Goal: Task Accomplishment & Management: Complete application form

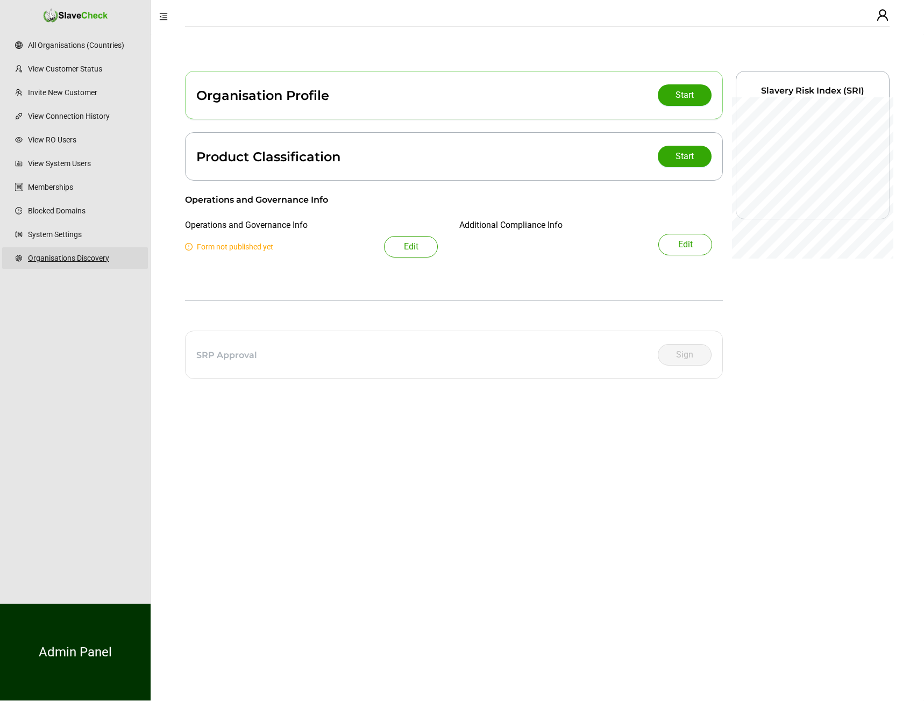
click at [54, 254] on link "Organisations Discovery" at bounding box center [83, 258] width 111 height 22
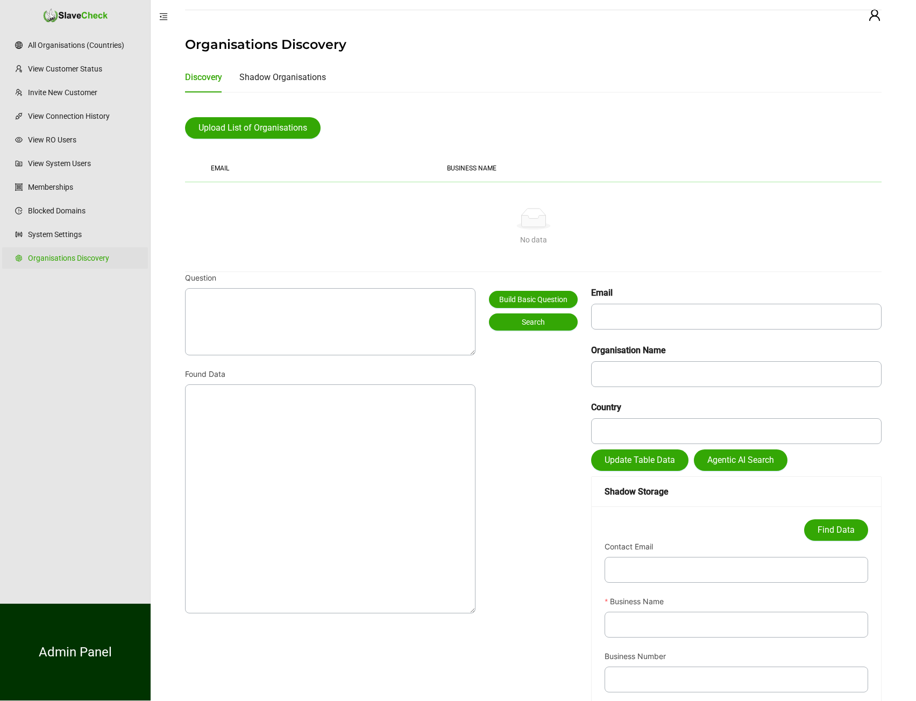
scroll to position [26, 0]
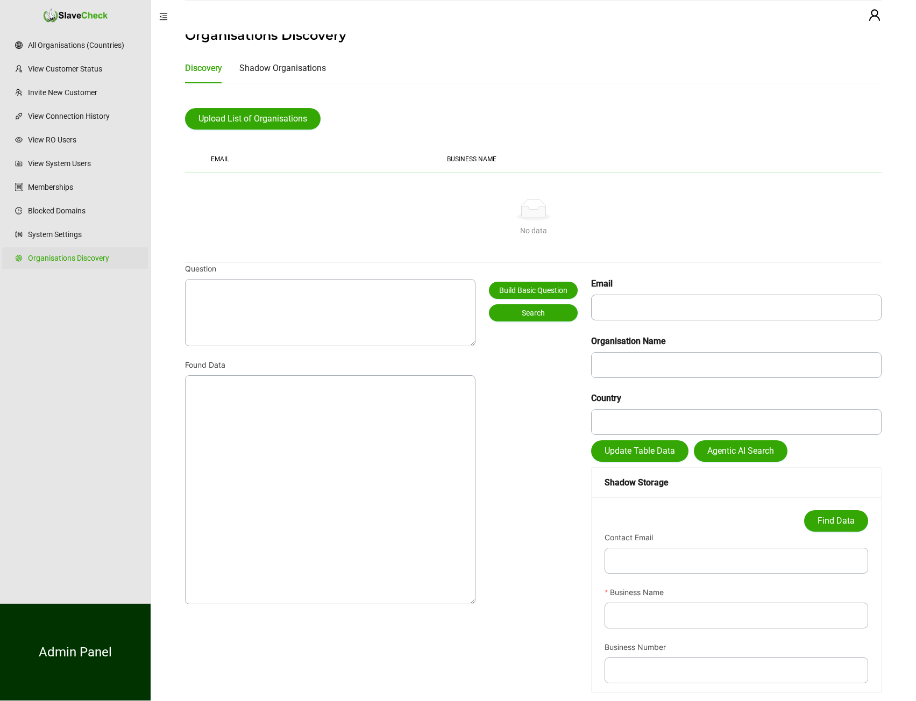
click at [877, 16] on div at bounding box center [533, 10] width 696 height 18
click at [875, 16] on div at bounding box center [533, 10] width 696 height 18
click at [872, 11] on div at bounding box center [533, 10] width 696 height 18
click at [869, 18] on icon "user" at bounding box center [874, 15] width 13 height 13
click at [775, 108] on span "Logout" at bounding box center [752, 108] width 46 height 13
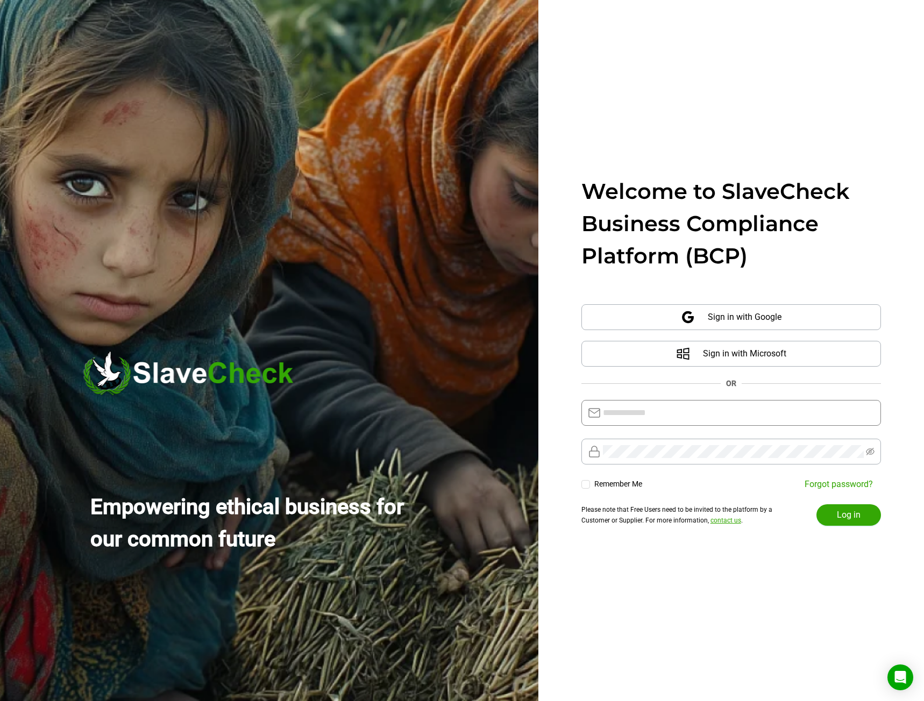
click at [609, 417] on input "text" at bounding box center [739, 412] width 272 height 13
type input "**********"
click at [879, 514] on button "Log in" at bounding box center [848, 515] width 65 height 22
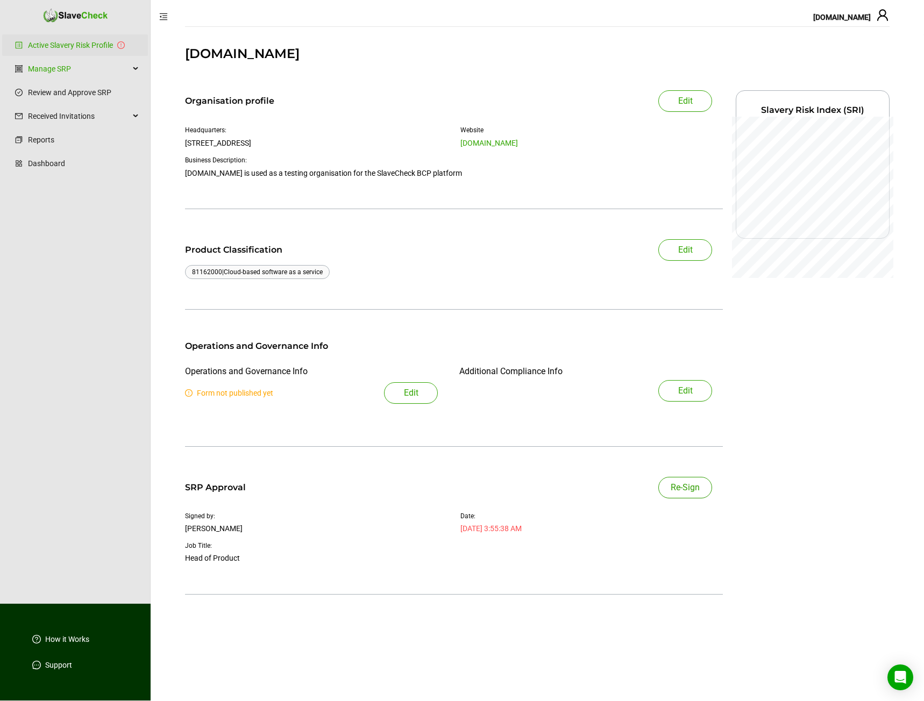
click at [683, 490] on span "Re-Sign" at bounding box center [684, 487] width 29 height 13
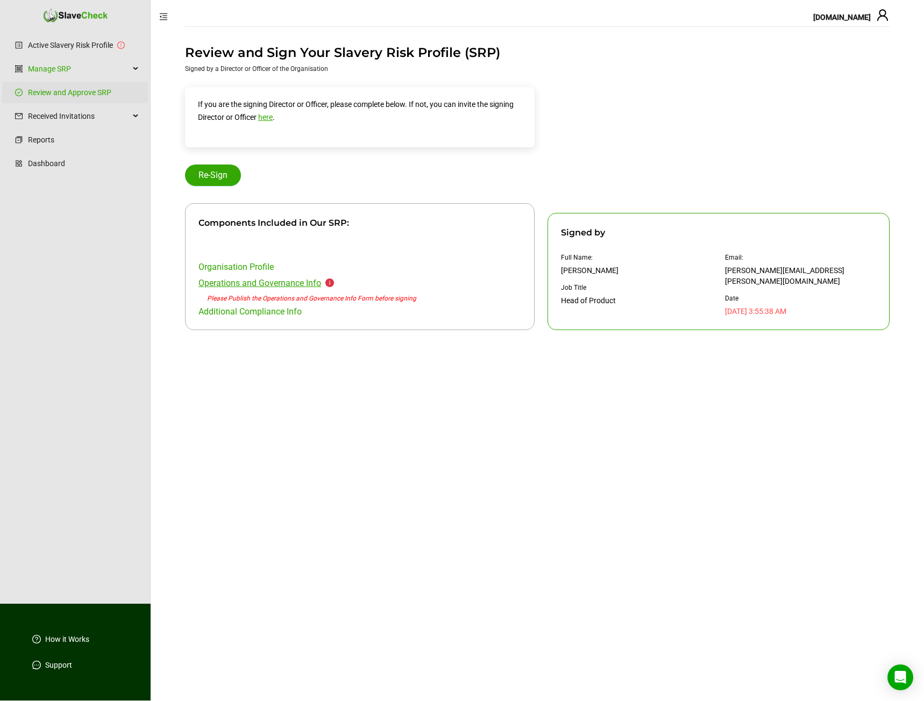
click at [269, 281] on link "Operations and Governance Info" at bounding box center [259, 283] width 123 height 10
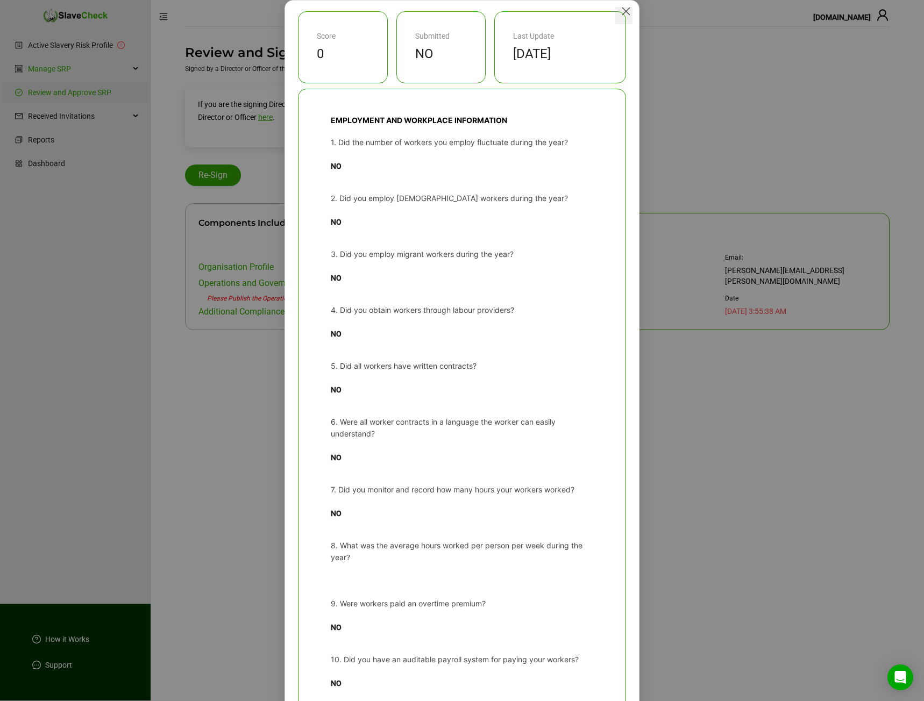
click at [622, 13] on icon "Close" at bounding box center [626, 12] width 8 height 8
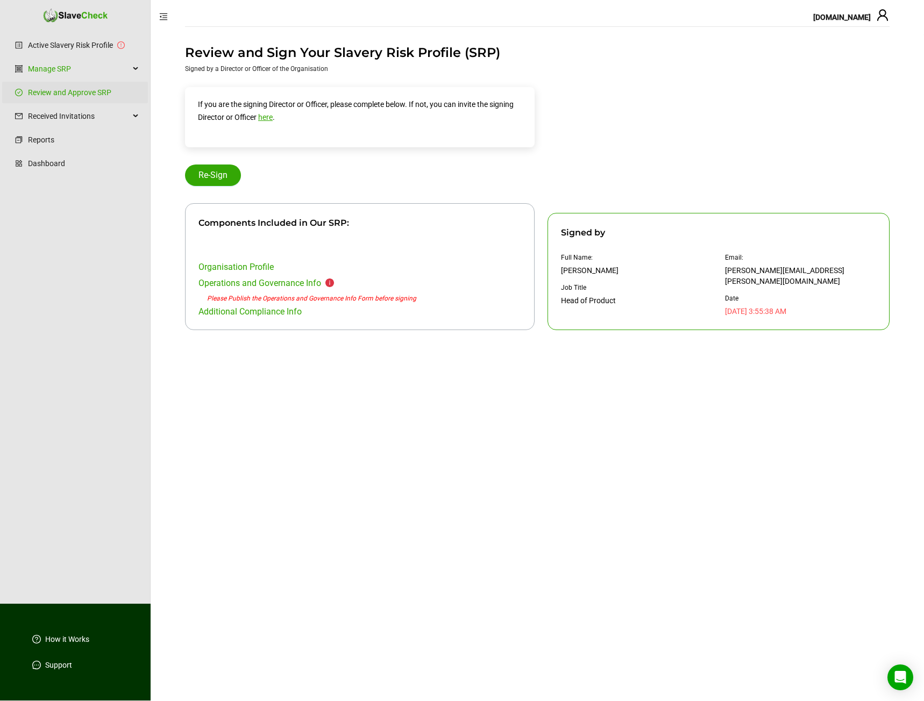
click at [617, 106] on div "If you are the signing Director or Officer, please complete below. If not, you …" at bounding box center [537, 208] width 704 height 243
